Goal: Transaction & Acquisition: Purchase product/service

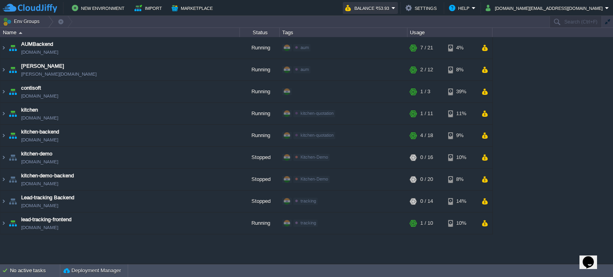
click at [392, 8] on button "Balance ₹53.93" at bounding box center [368, 8] width 46 height 10
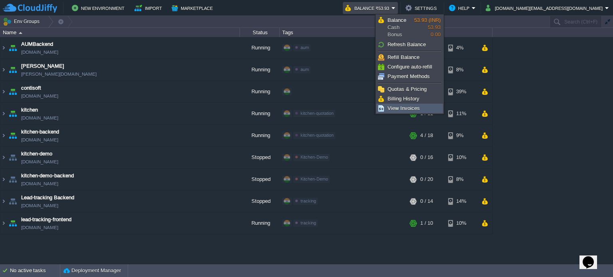
click at [403, 107] on span "View Invoices" at bounding box center [404, 108] width 32 height 6
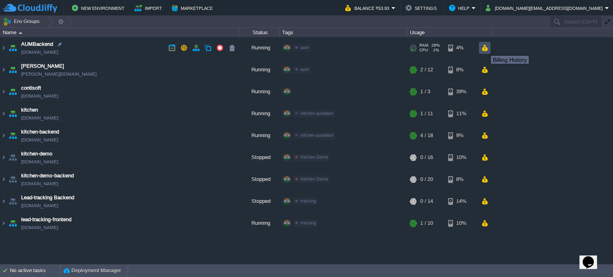
click at [485, 49] on button "button" at bounding box center [484, 47] width 7 height 7
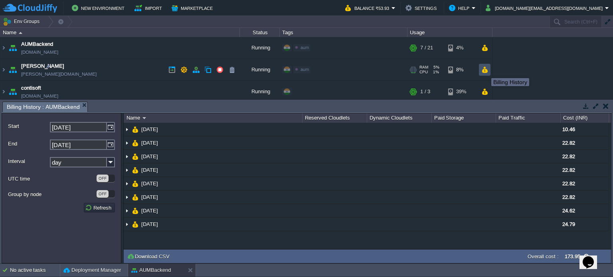
click at [485, 71] on button "button" at bounding box center [484, 69] width 7 height 7
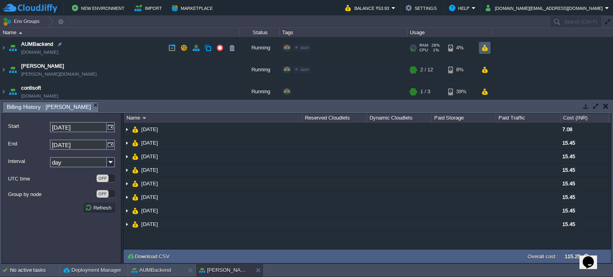
click at [484, 45] on button "button" at bounding box center [484, 47] width 7 height 7
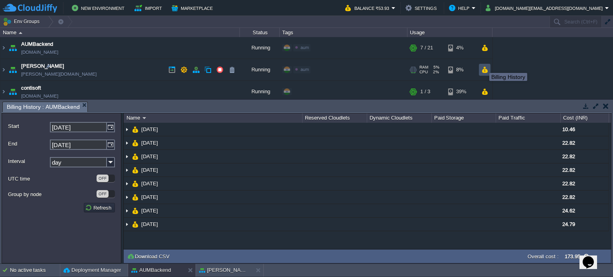
click at [482, 70] on button "button" at bounding box center [484, 69] width 7 height 7
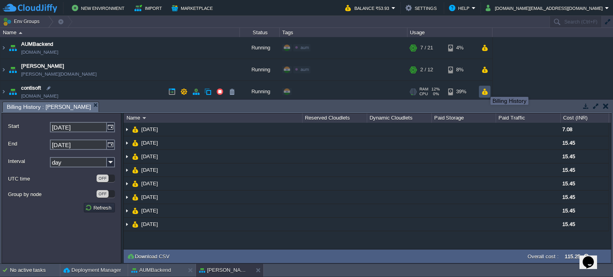
click at [484, 90] on button "button" at bounding box center [484, 91] width 7 height 7
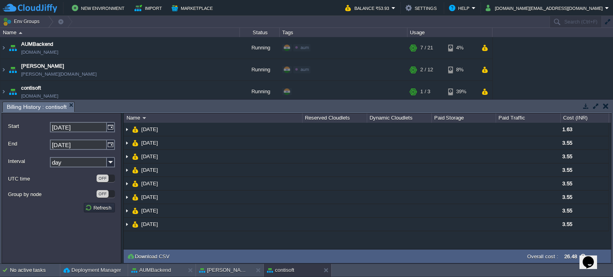
scroll to position [40, 0]
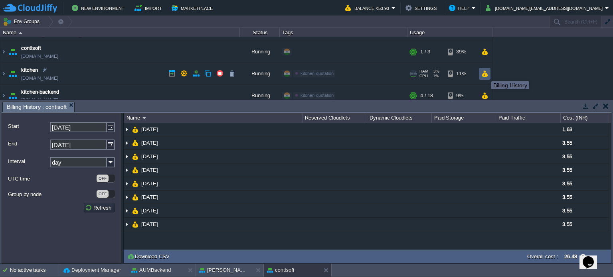
click at [485, 74] on button "button" at bounding box center [484, 73] width 7 height 7
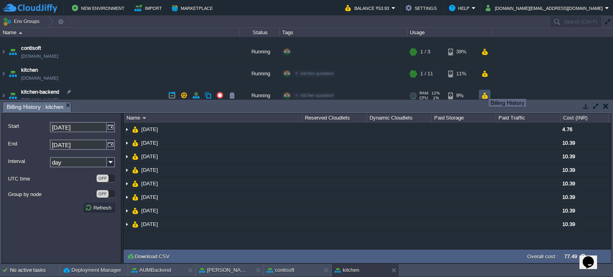
click at [483, 92] on button "button" at bounding box center [484, 95] width 7 height 7
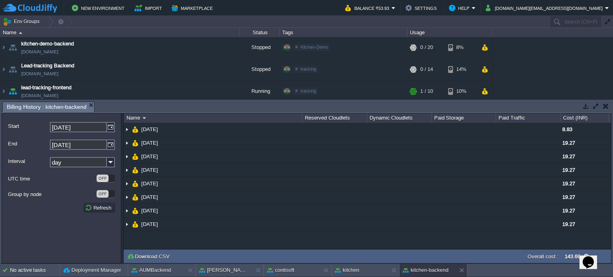
scroll to position [134, 0]
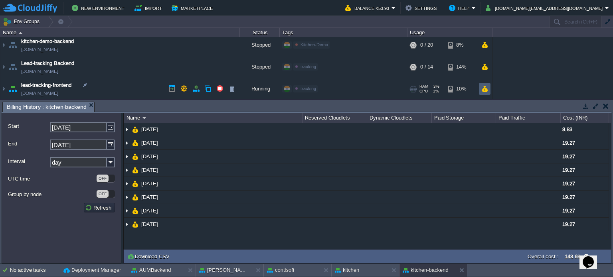
click at [487, 87] on button "button" at bounding box center [484, 88] width 7 height 7
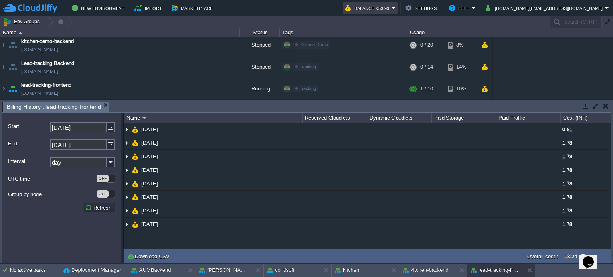
click at [392, 9] on button "Balance ₹53.93" at bounding box center [368, 8] width 46 height 10
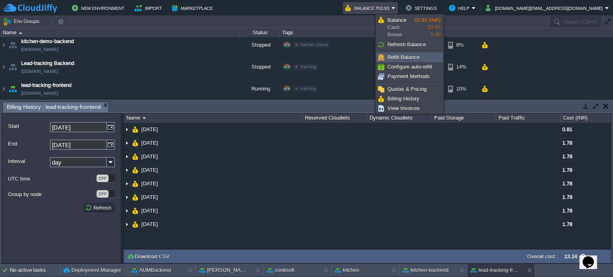
click at [404, 58] on span "Refill Balance" at bounding box center [404, 57] width 32 height 6
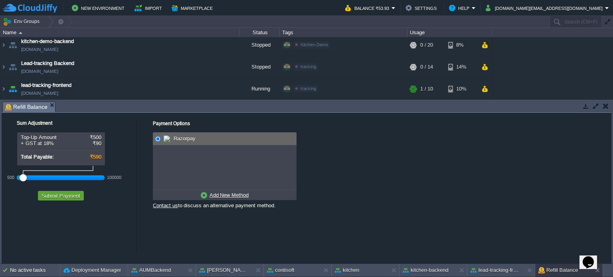
drag, startPoint x: 38, startPoint y: 180, endPoint x: 0, endPoint y: 178, distance: 37.9
click at [0, 178] on div "Tasks Activity Log Archive Git / SVN Billing History : AUMBackend Billing Histo…" at bounding box center [306, 182] width 613 height 164
click at [62, 196] on button "Submit Payment" at bounding box center [61, 195] width 44 height 7
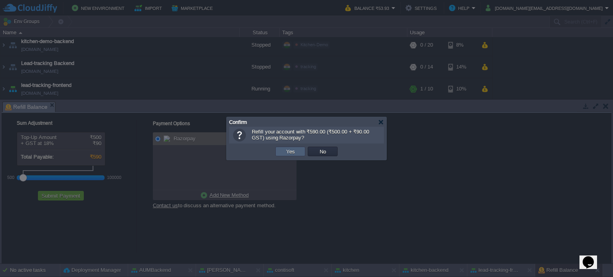
click at [300, 151] on td "Yes" at bounding box center [290, 152] width 30 height 10
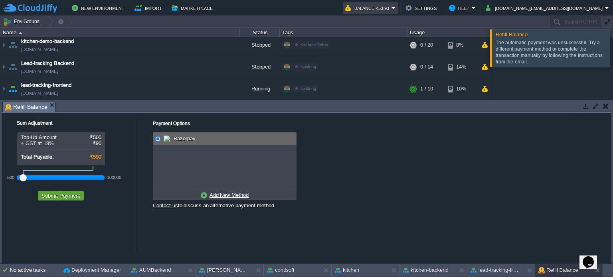
click at [396, 6] on em "Balance ₹53.93" at bounding box center [370, 8] width 50 height 10
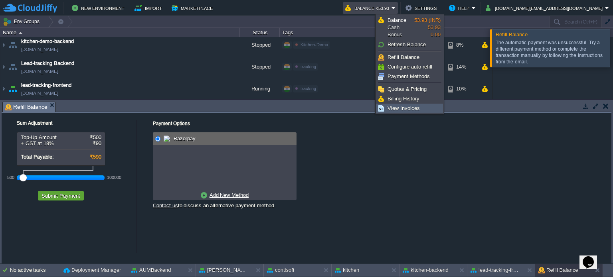
click at [406, 105] on span "View Invoices" at bounding box center [404, 108] width 32 height 6
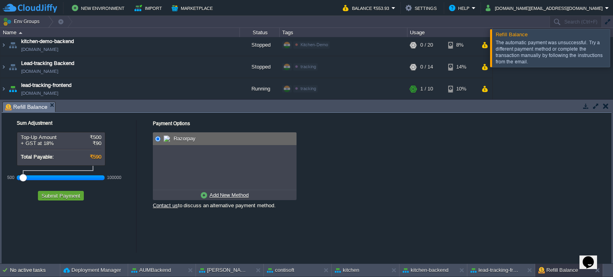
click at [604, 107] on button "button" at bounding box center [606, 106] width 6 height 7
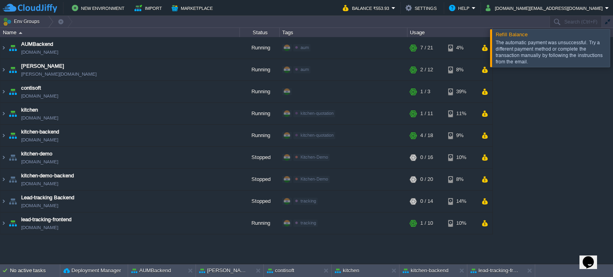
scroll to position [0, 0]
click at [613, 47] on div at bounding box center [623, 48] width 0 height 38
